Goal: Information Seeking & Learning: Find specific page/section

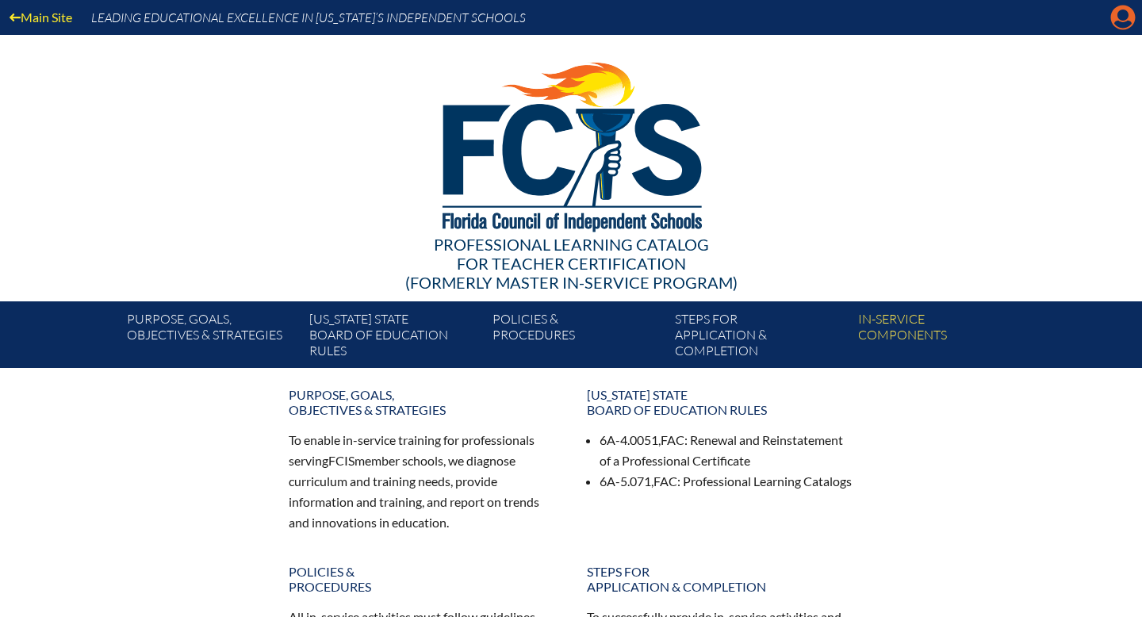
click at [1118, 29] on icon "Manage account" at bounding box center [1122, 17] width 25 height 25
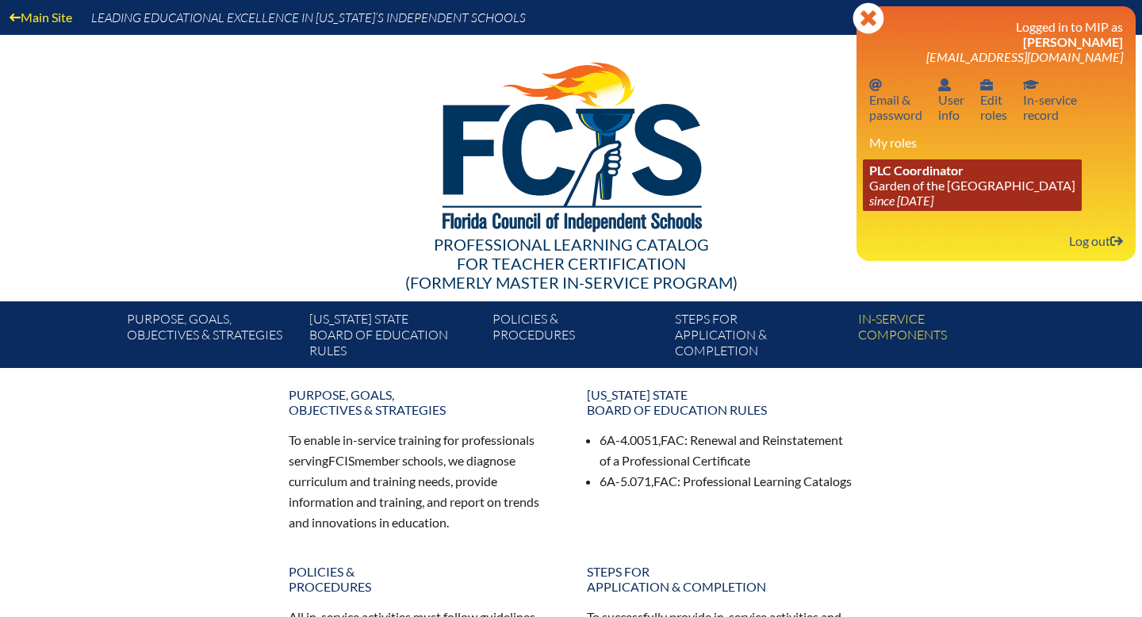
click at [933, 197] on icon "since [DATE]" at bounding box center [901, 200] width 64 height 15
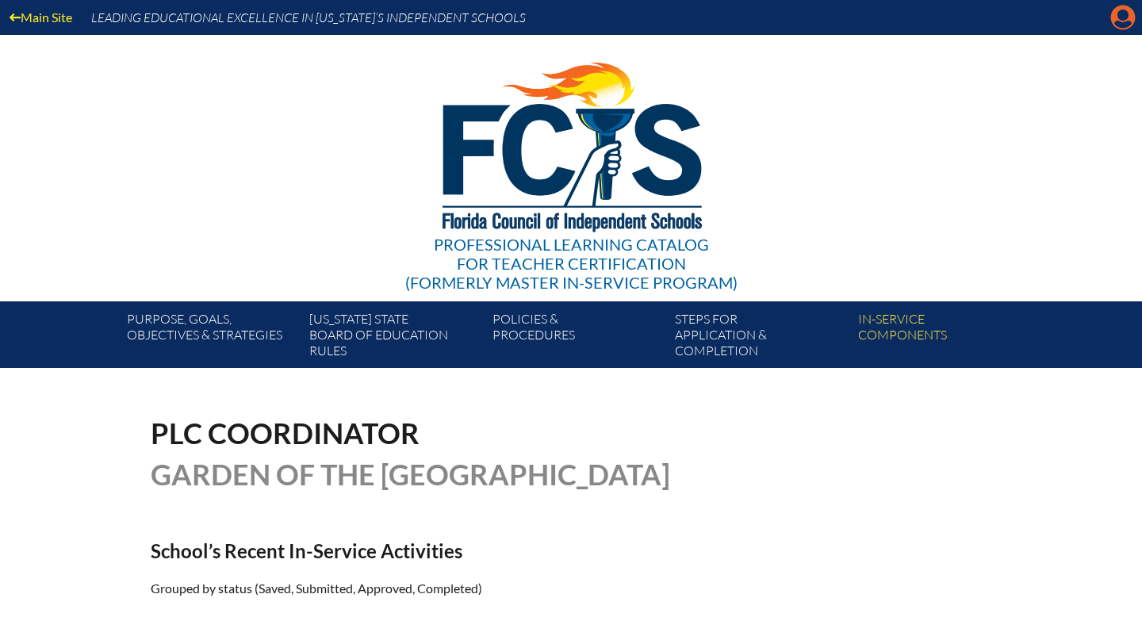
click at [1120, 21] on icon at bounding box center [1123, 18] width 25 height 25
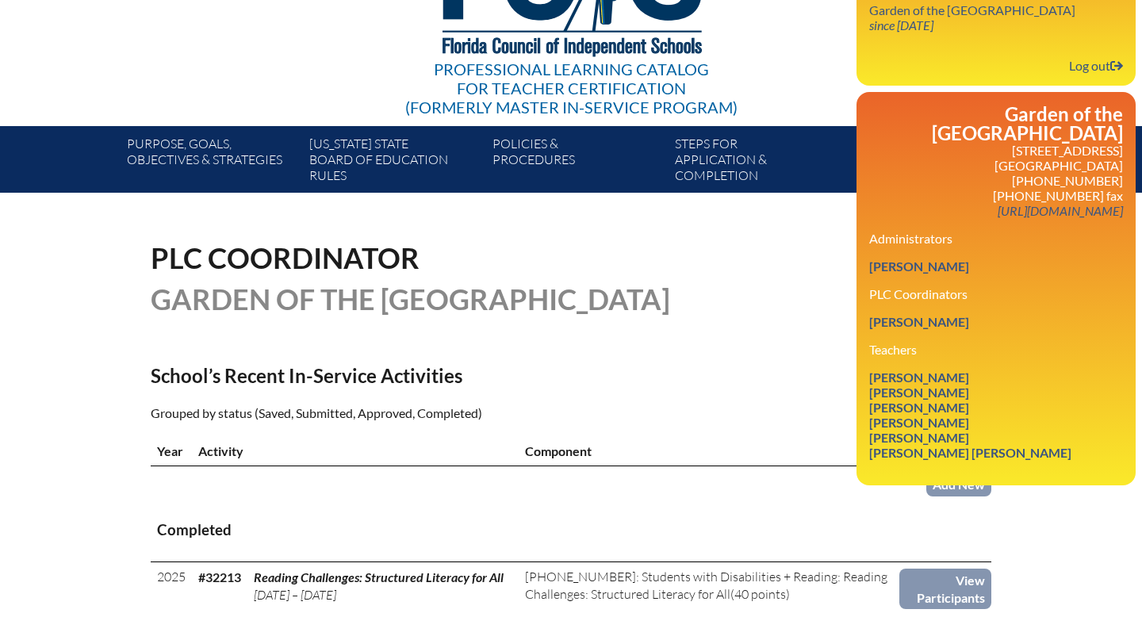
scroll to position [178, 0]
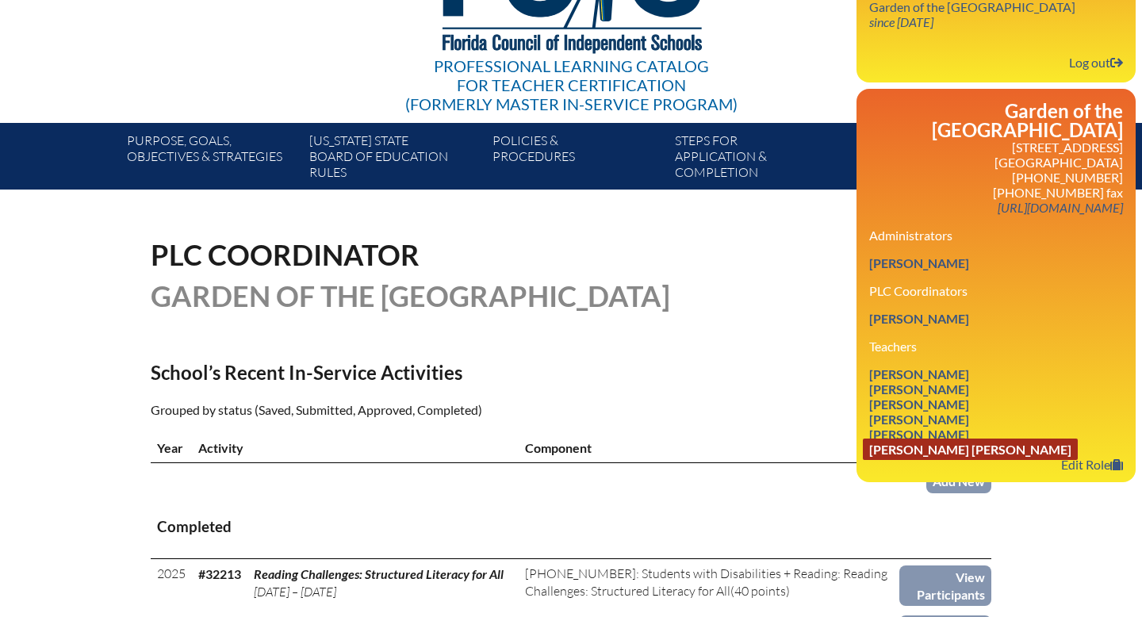
click at [917, 460] on link "Gharad Aref Shehadeh" at bounding box center [970, 448] width 215 height 21
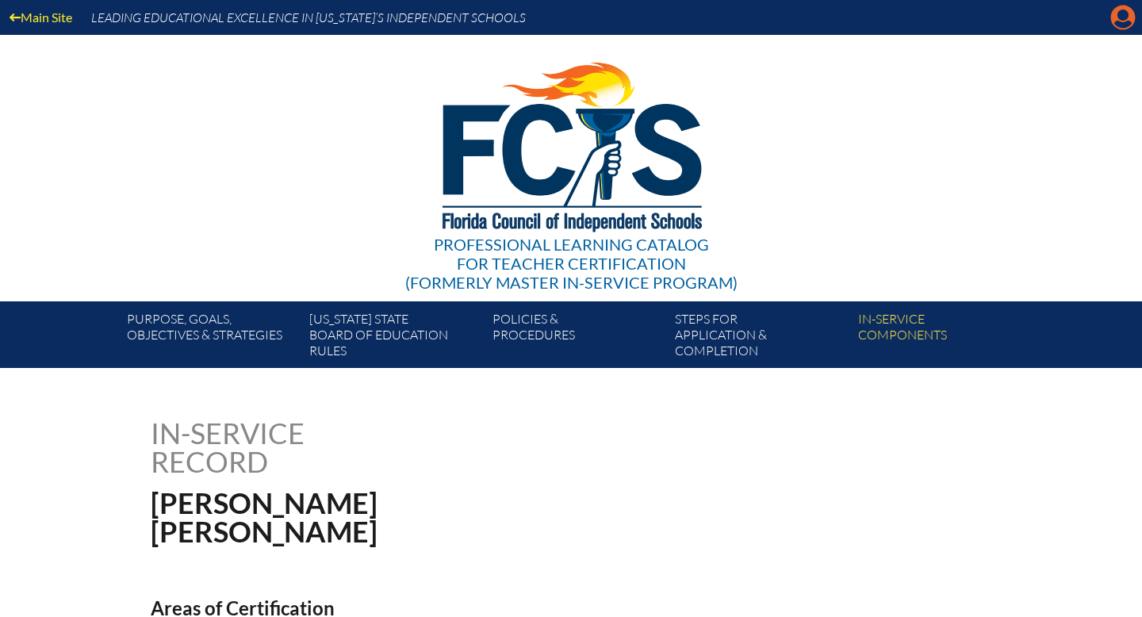
click at [1113, 21] on icon at bounding box center [1123, 18] width 25 height 25
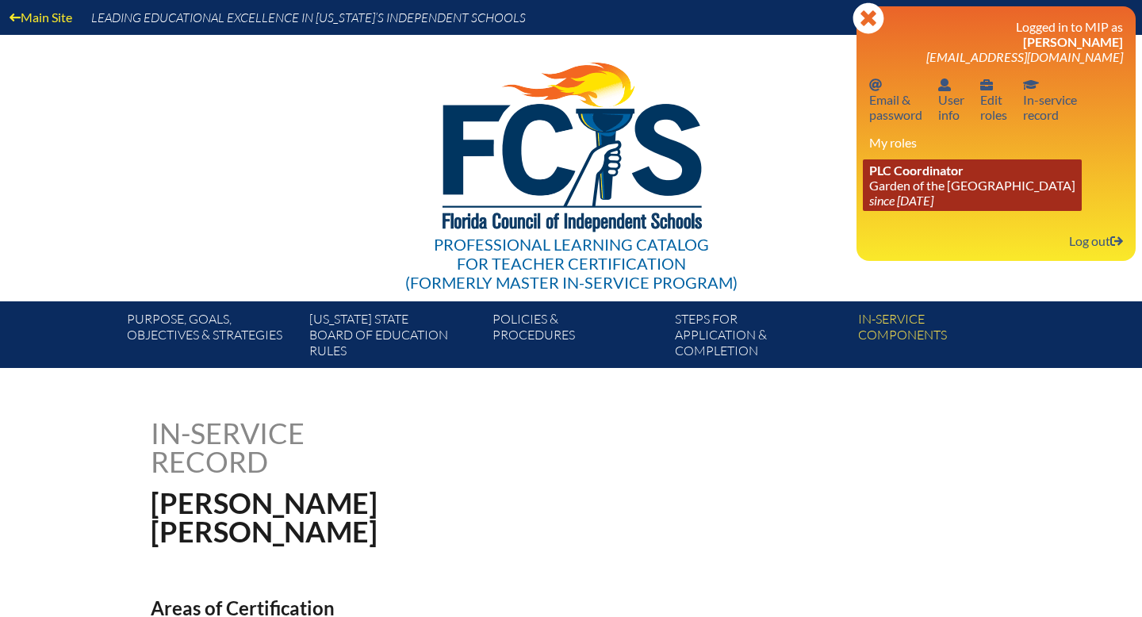
click at [956, 194] on link "PLC Coordinator Garden of the Sahaba Academy since 2024 Jun 20" at bounding box center [972, 185] width 219 height 52
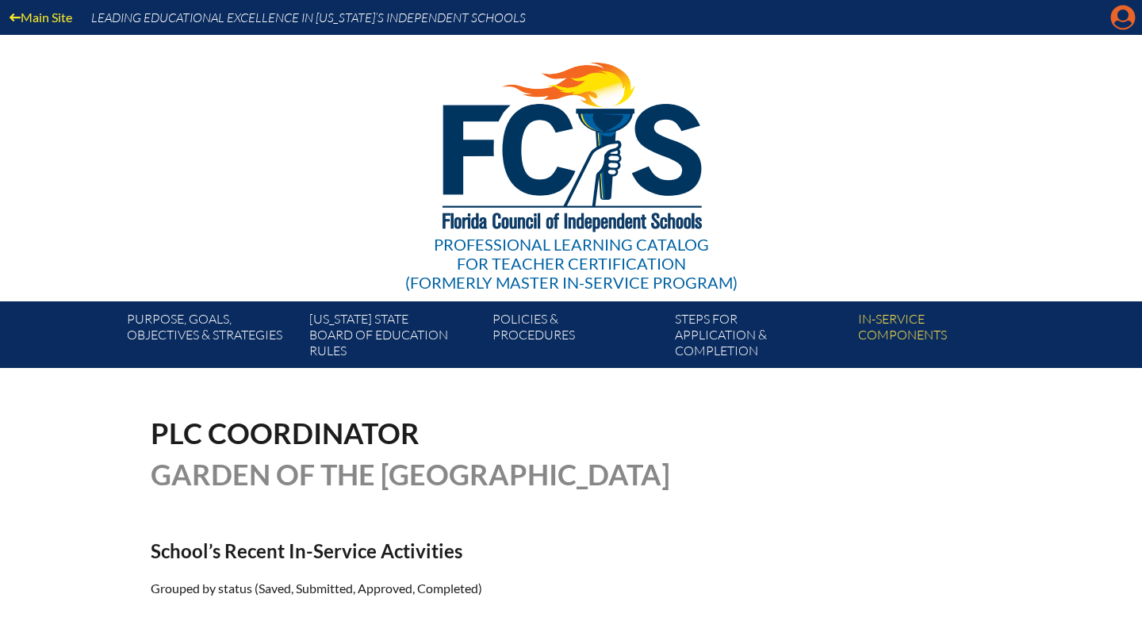
click at [1117, 25] on icon "Manage account" at bounding box center [1122, 17] width 25 height 25
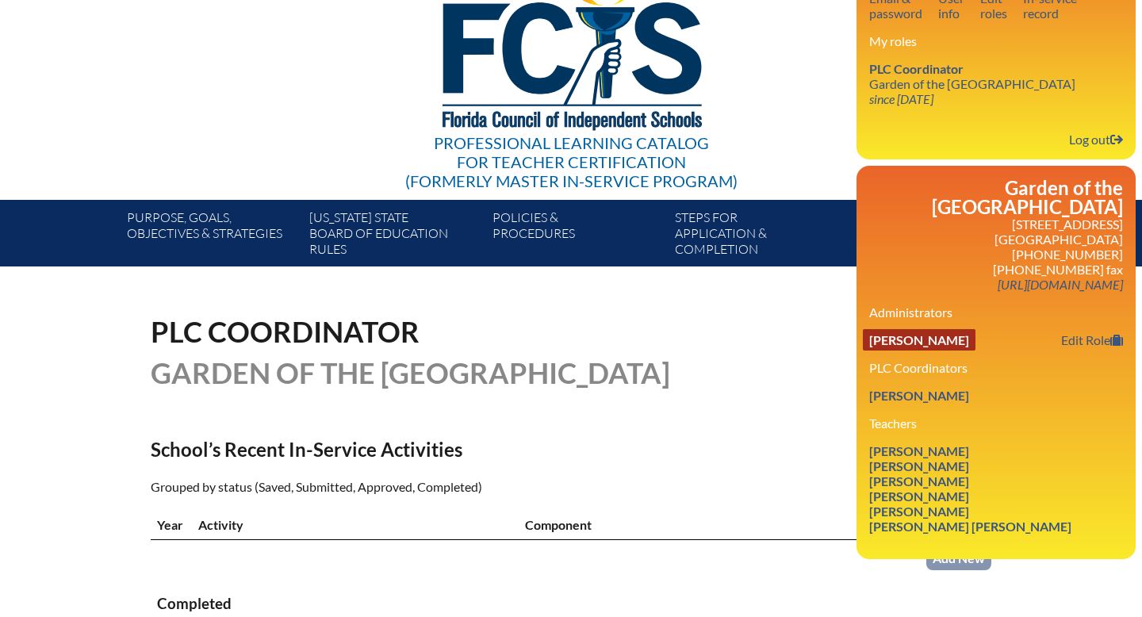
scroll to position [108, 0]
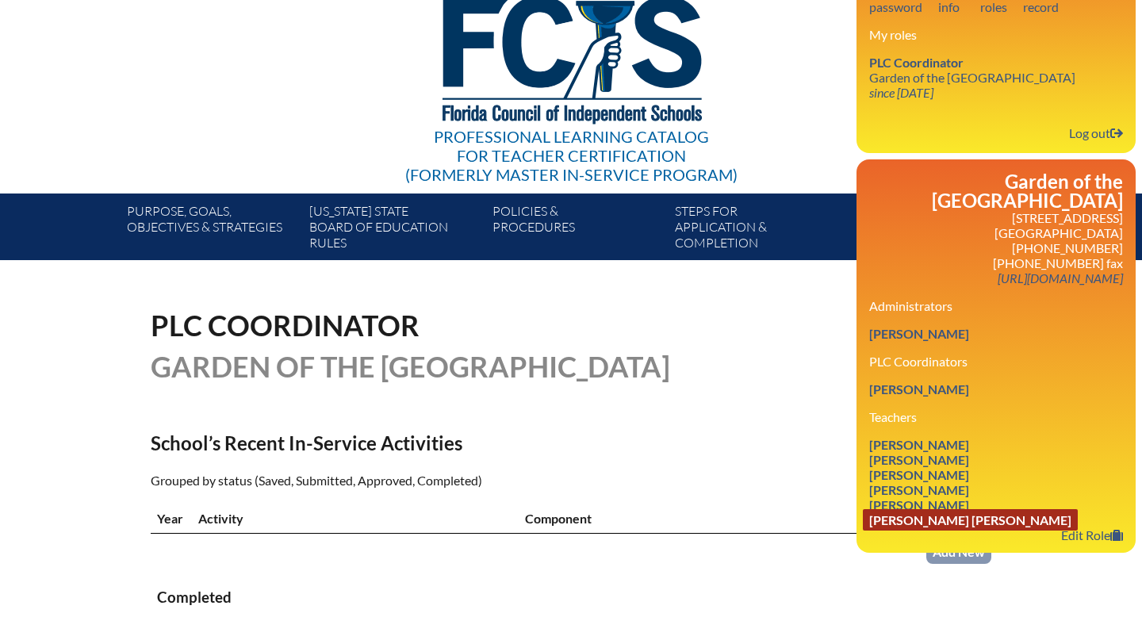
click at [924, 530] on link "[PERSON_NAME] [PERSON_NAME]" at bounding box center [970, 519] width 215 height 21
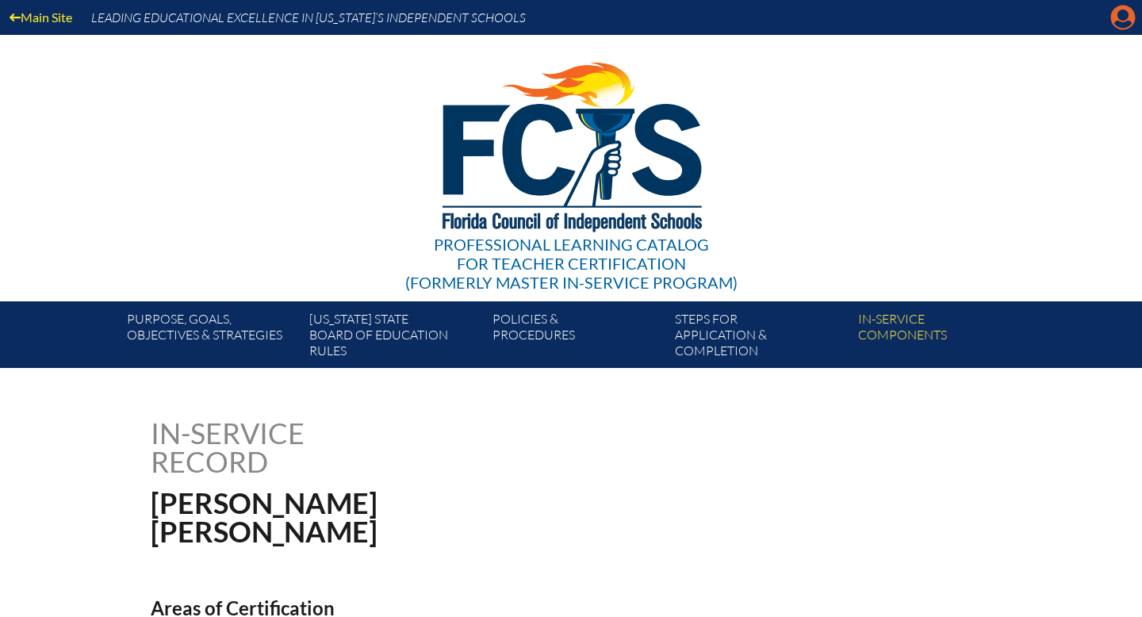
click at [1117, 21] on icon "Manage account" at bounding box center [1122, 17] width 25 height 25
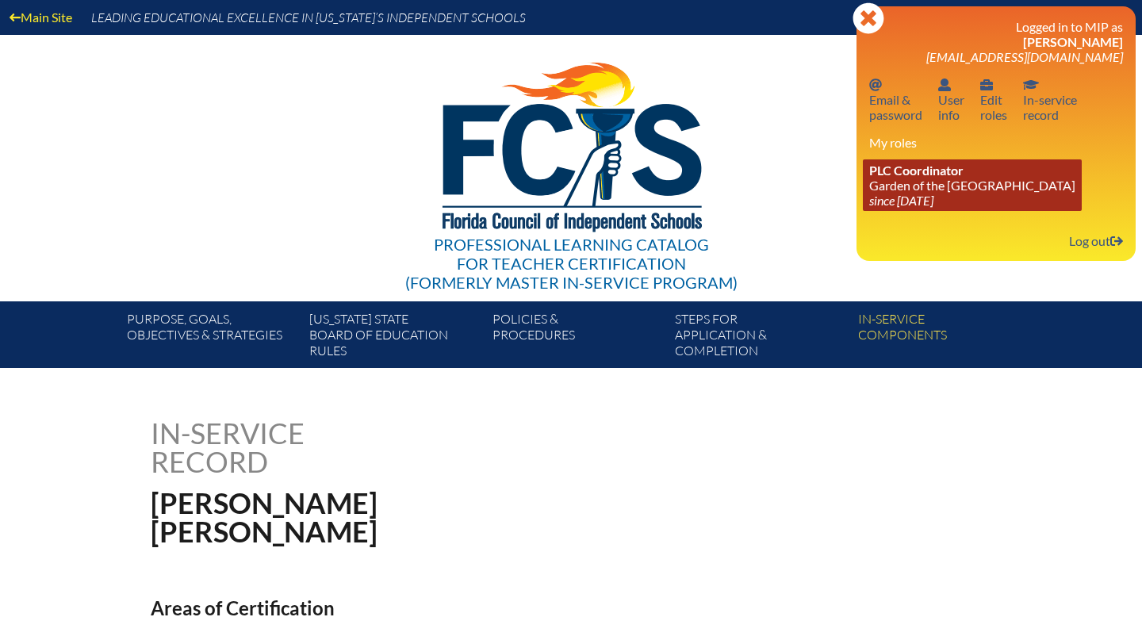
click at [959, 178] on span "PLC Coordinator" at bounding box center [916, 170] width 94 height 15
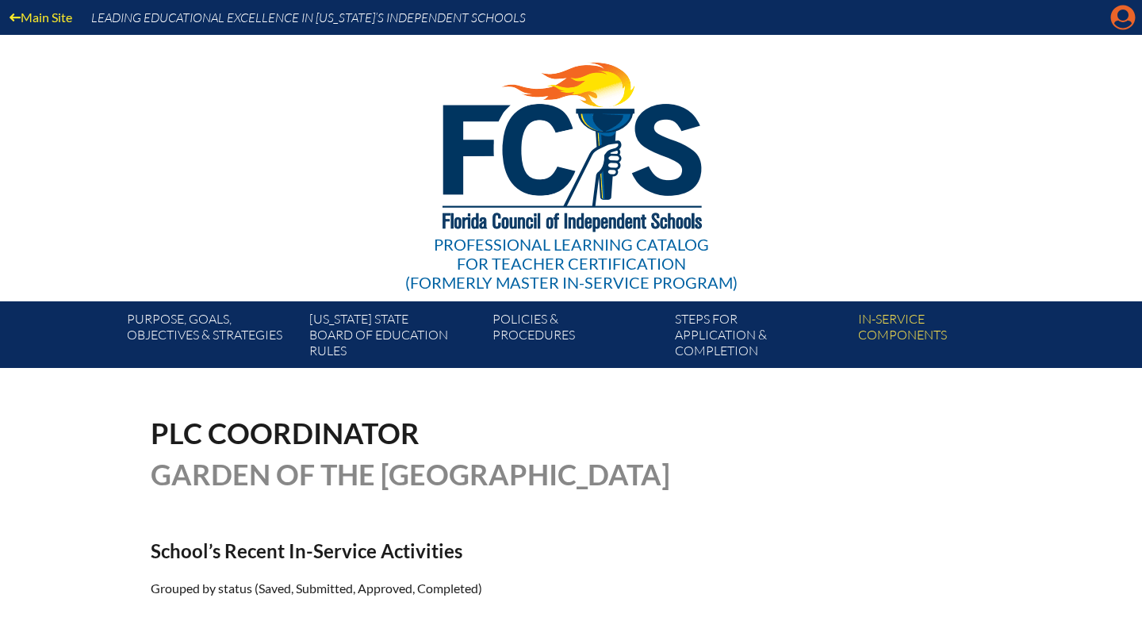
click at [1118, 14] on icon "Manage account" at bounding box center [1122, 17] width 25 height 25
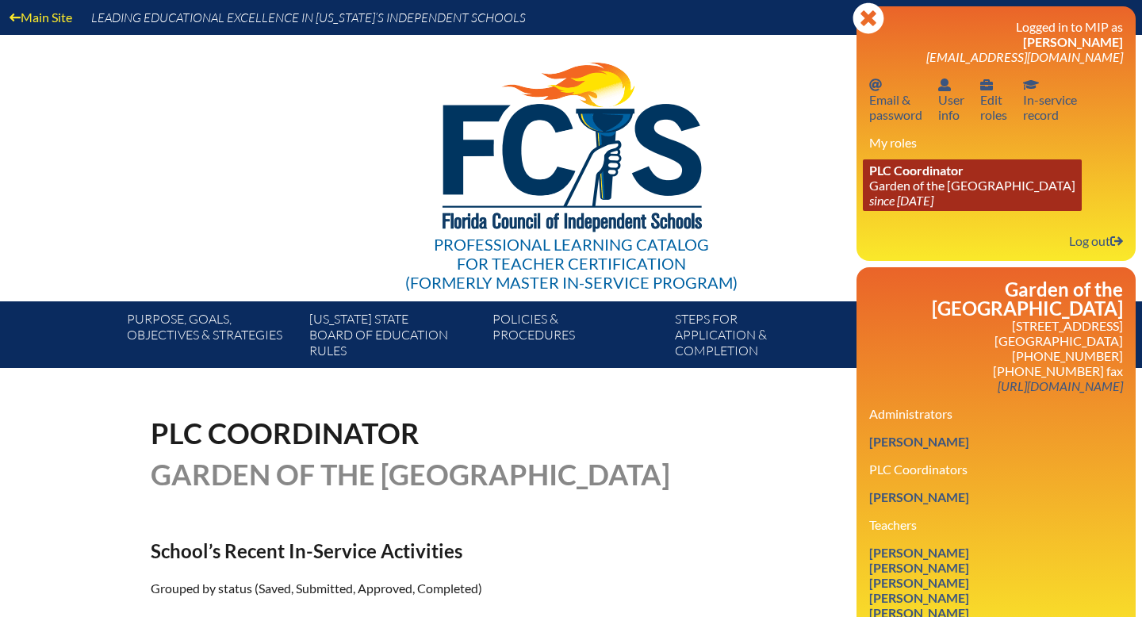
click at [975, 166] on link "PLC Coordinator Garden of the Sahaba Academy since 2024 Jun 20" at bounding box center [972, 185] width 219 height 52
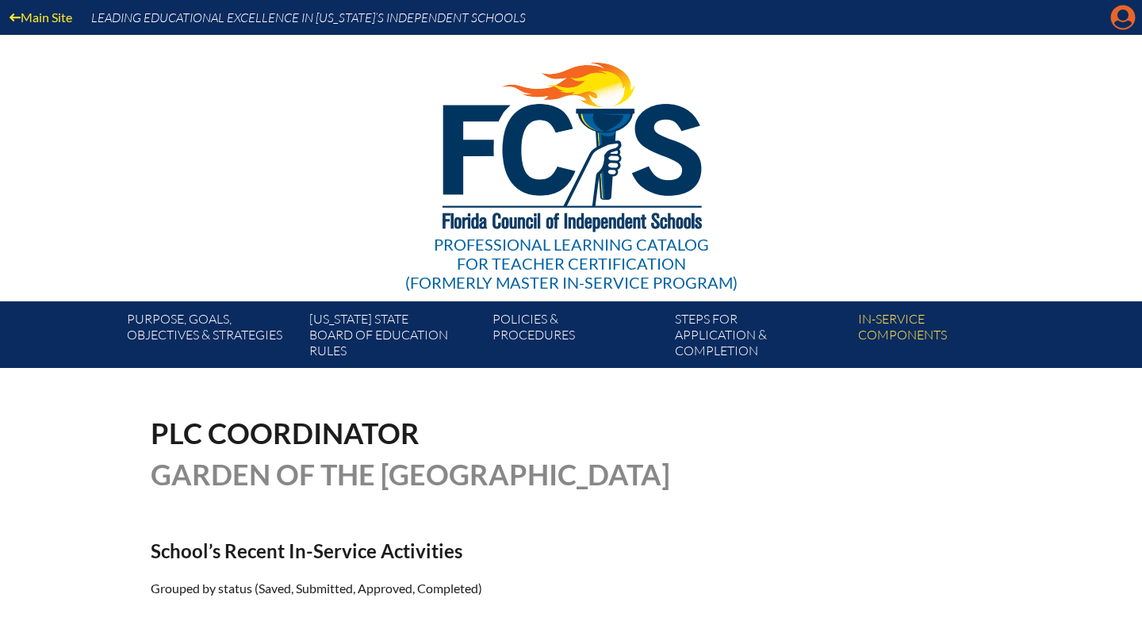
click at [1120, 29] on icon at bounding box center [1123, 18] width 25 height 25
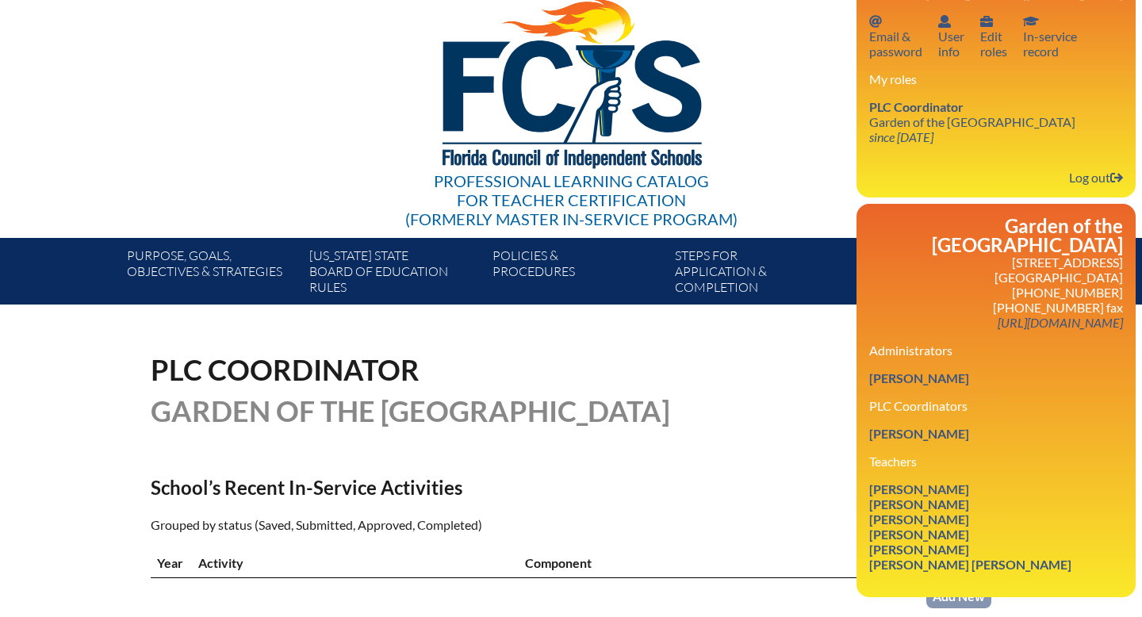
scroll to position [54, 0]
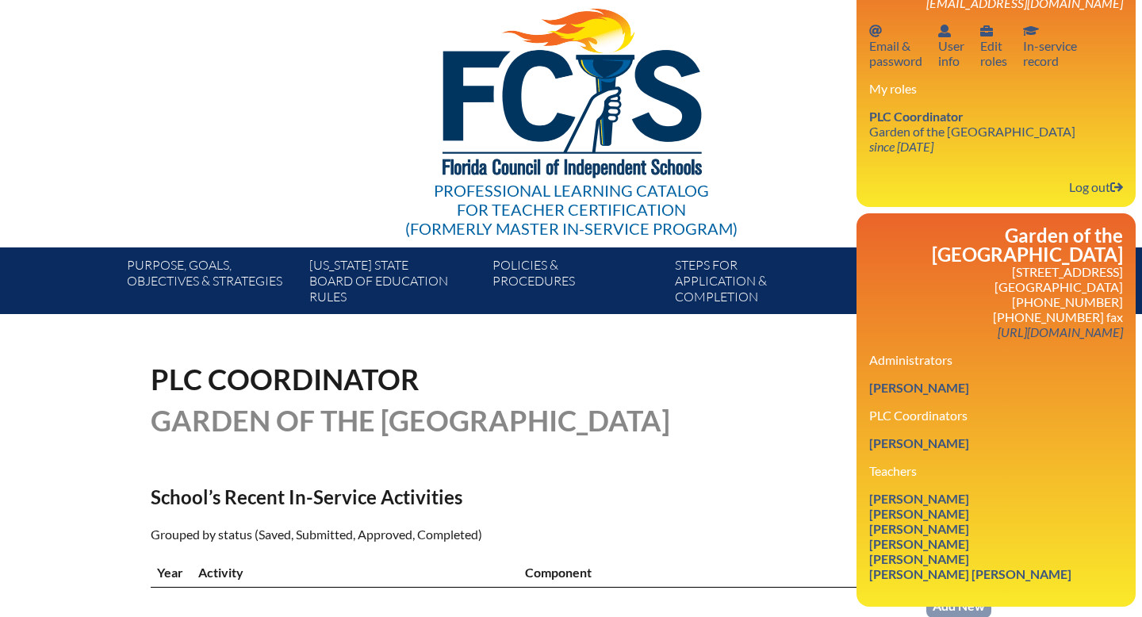
click at [699, 378] on div "PLC Coordinator Garden of the [GEOGRAPHIC_DATA]" at bounding box center [571, 400] width 840 height 70
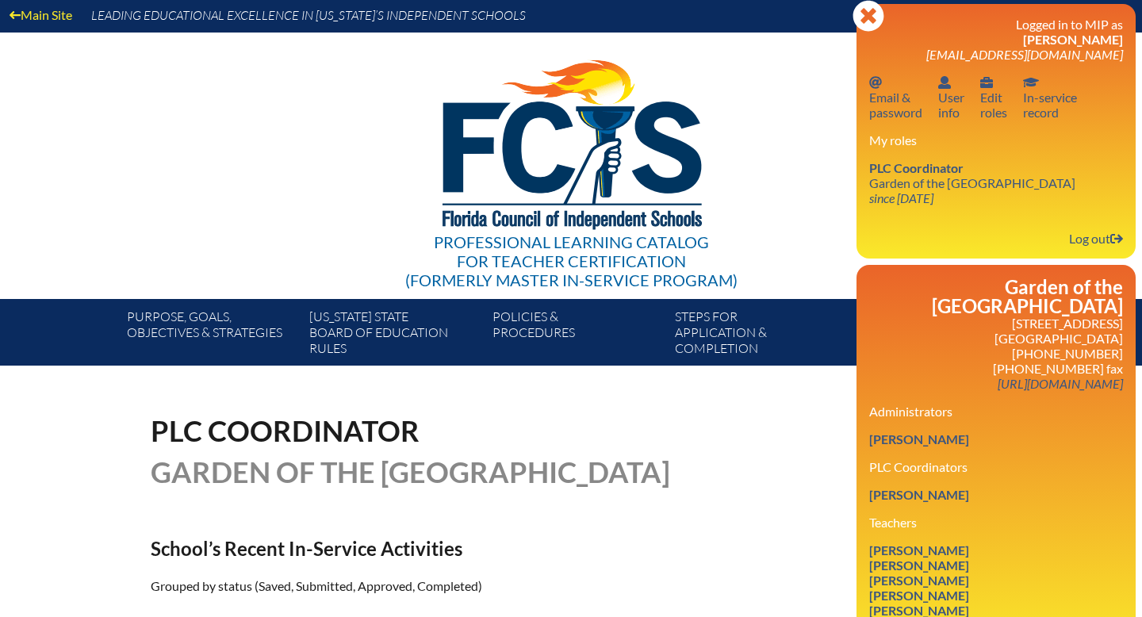
scroll to position [0, 0]
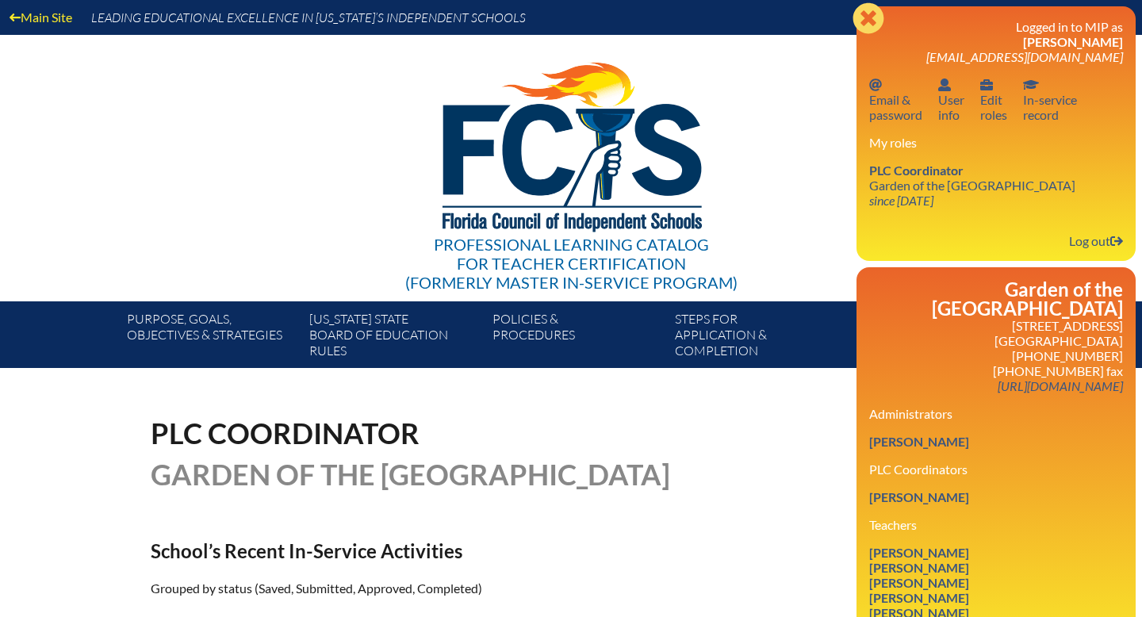
click at [866, 20] on icon "Close" at bounding box center [868, 18] width 32 height 32
